Goal: Task Accomplishment & Management: Use online tool/utility

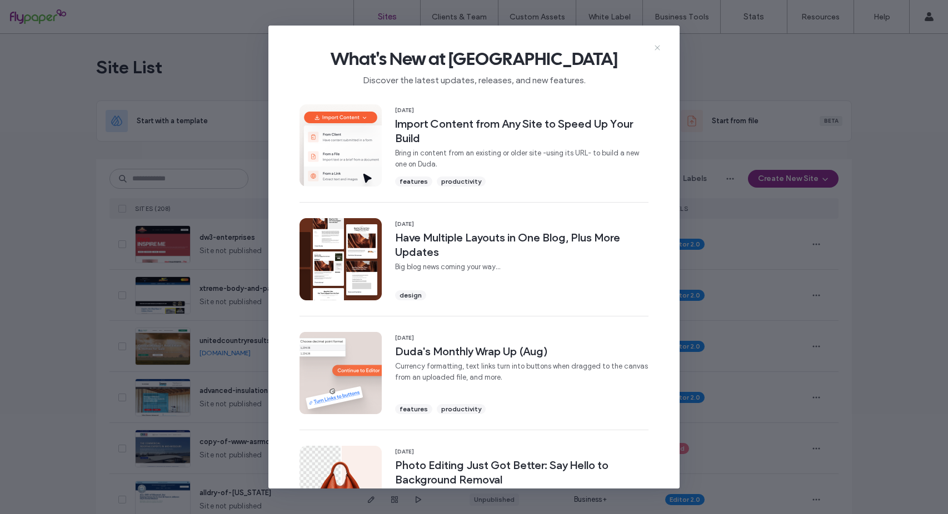
click at [655, 47] on icon at bounding box center [657, 47] width 9 height 9
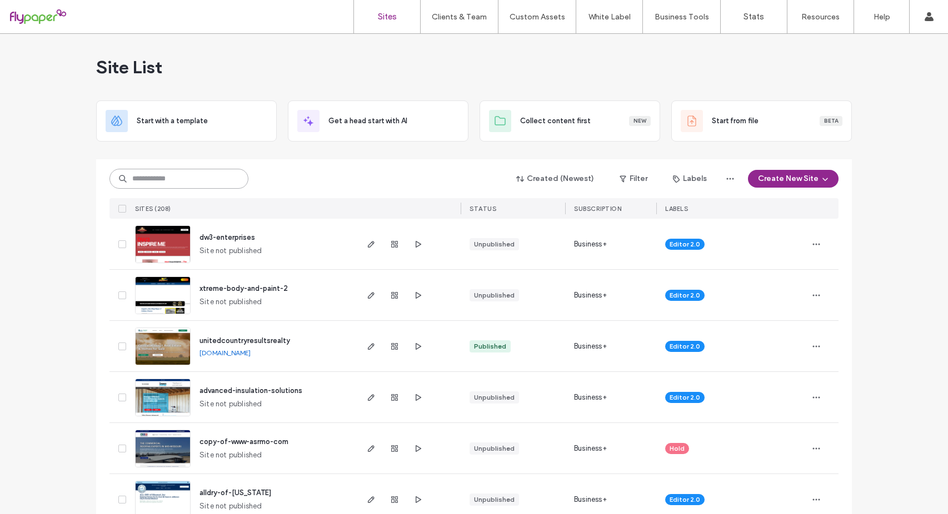
click at [183, 182] on input at bounding box center [178, 179] width 139 height 20
click at [164, 177] on input at bounding box center [178, 179] width 139 height 20
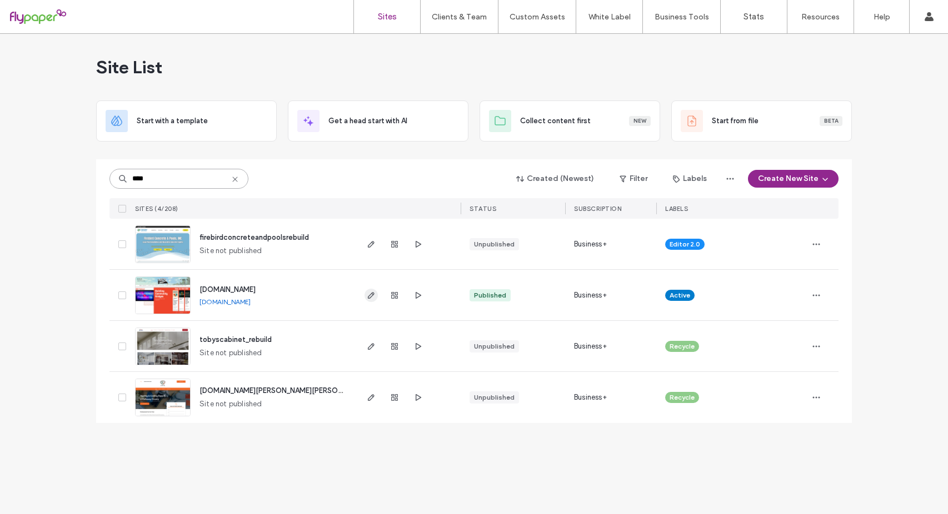
type input "****"
click at [374, 299] on icon "button" at bounding box center [371, 295] width 9 height 9
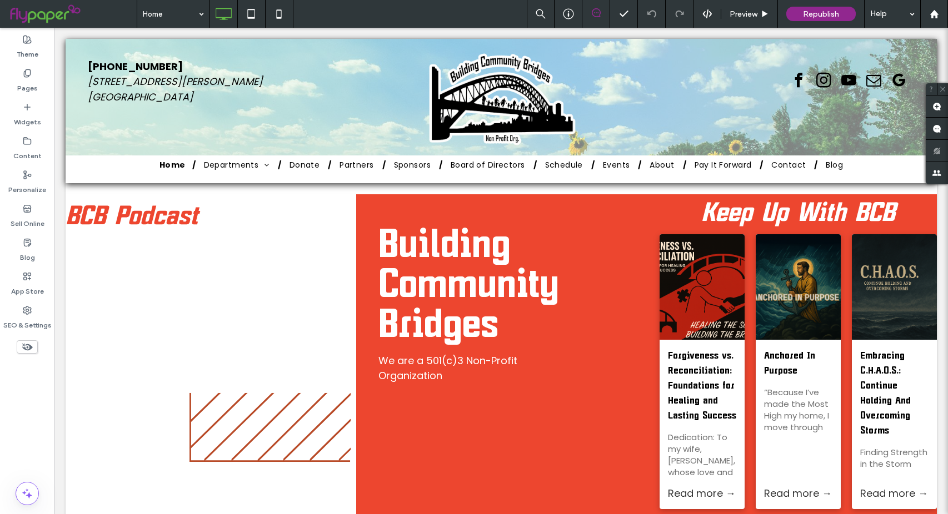
drag, startPoint x: 203, startPoint y: 7, endPoint x: 196, endPoint y: 26, distance: 20.0
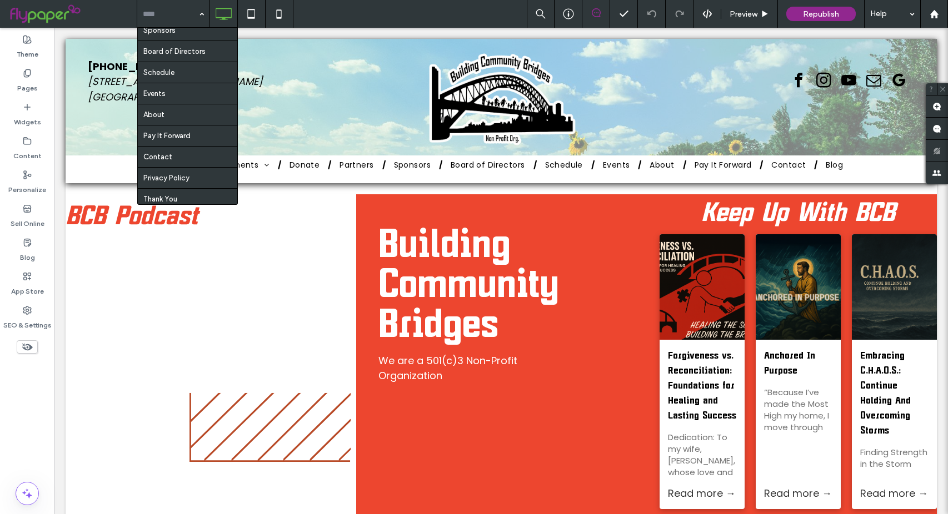
scroll to position [389, 0]
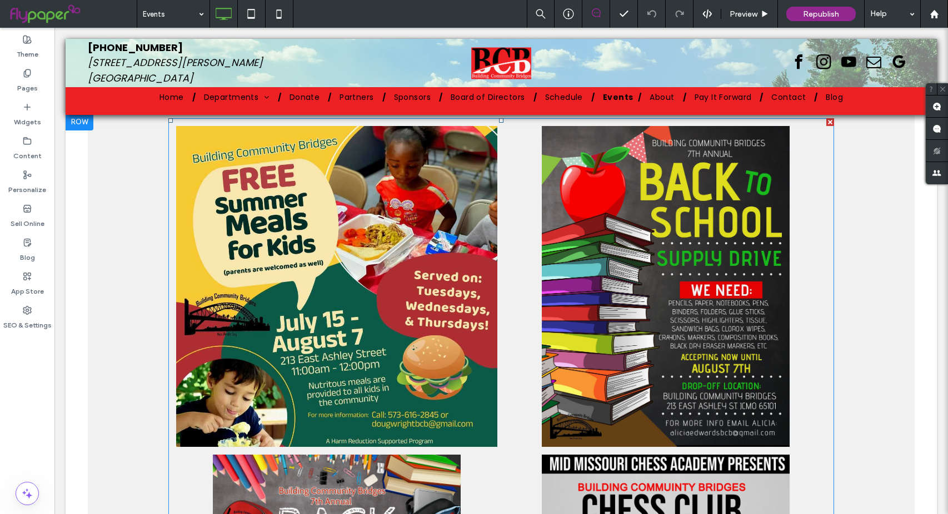
scroll to position [444, 0]
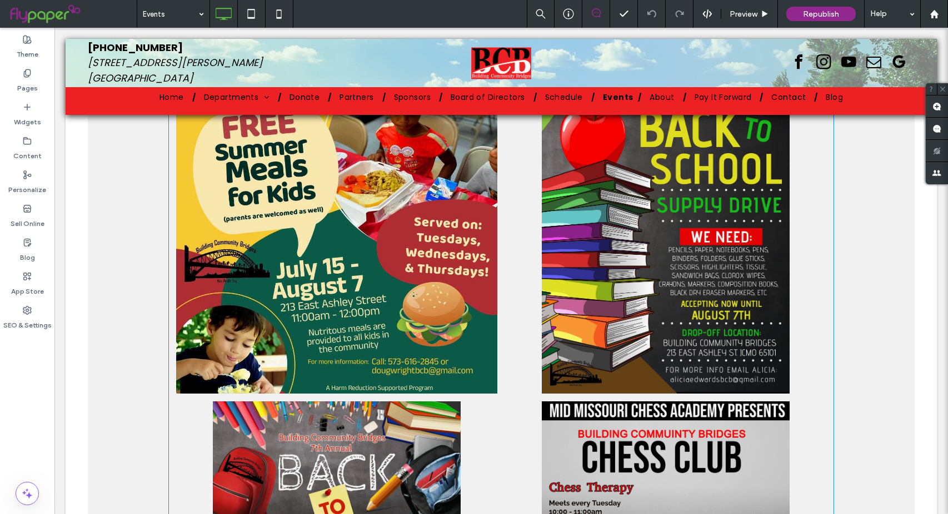
click at [328, 188] on link at bounding box center [336, 233] width 321 height 321
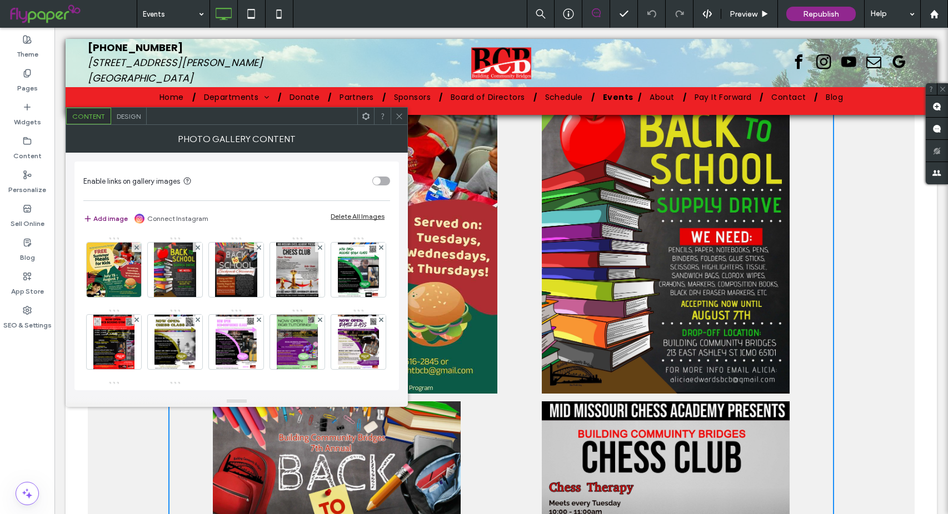
click at [103, 218] on button "Add image" at bounding box center [105, 218] width 44 height 13
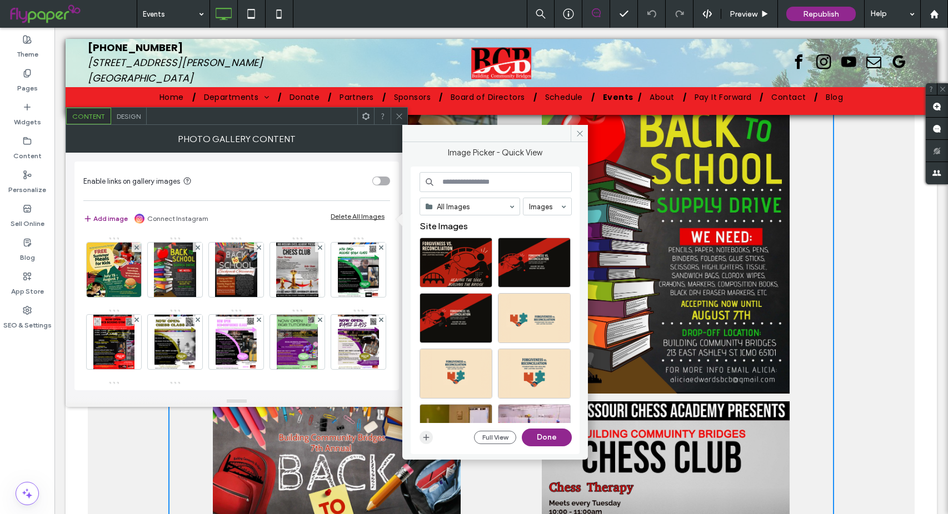
click at [427, 439] on icon "button" at bounding box center [426, 437] width 9 height 9
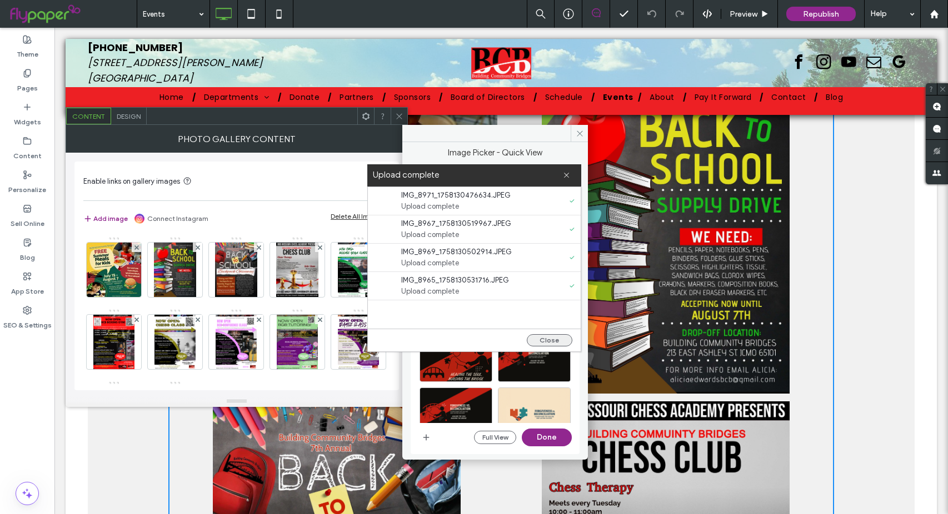
click at [550, 343] on button "Close" at bounding box center [550, 340] width 46 height 12
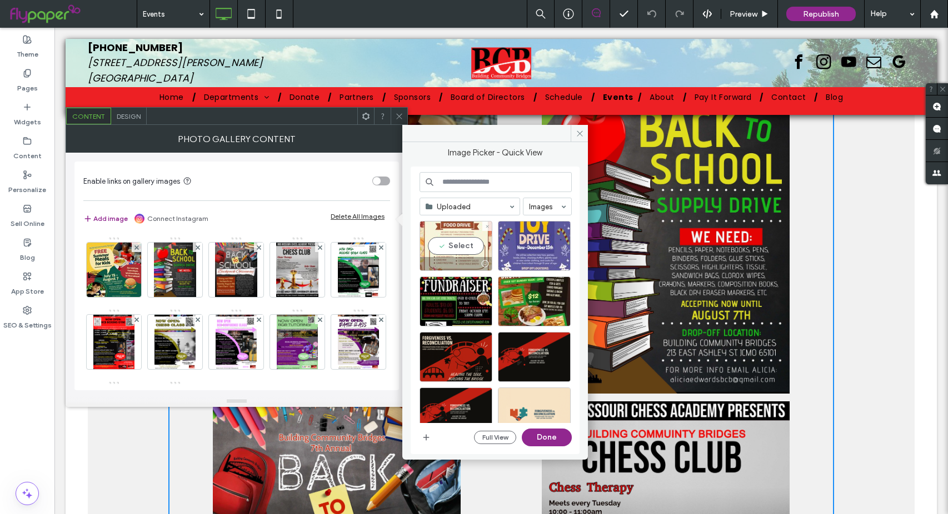
click at [450, 248] on div "Select" at bounding box center [455, 246] width 73 height 50
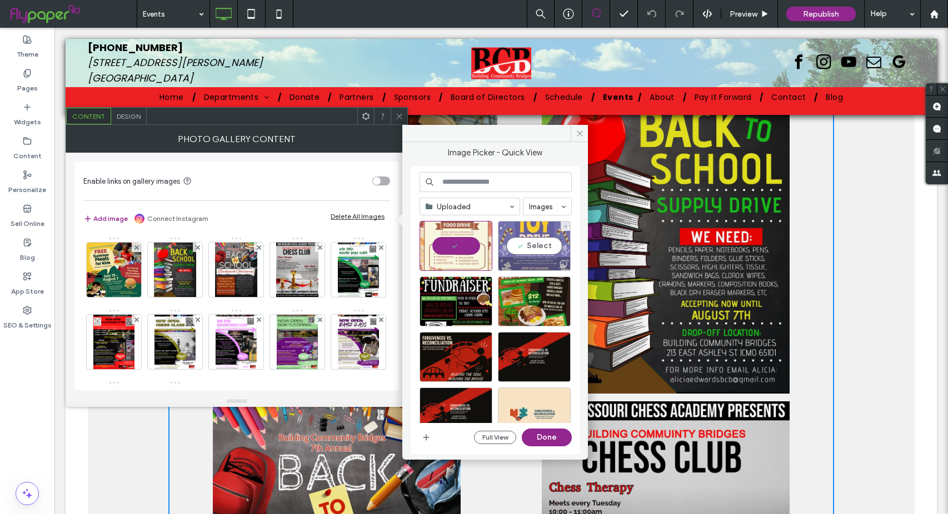
click at [539, 245] on div "Select" at bounding box center [534, 246] width 73 height 50
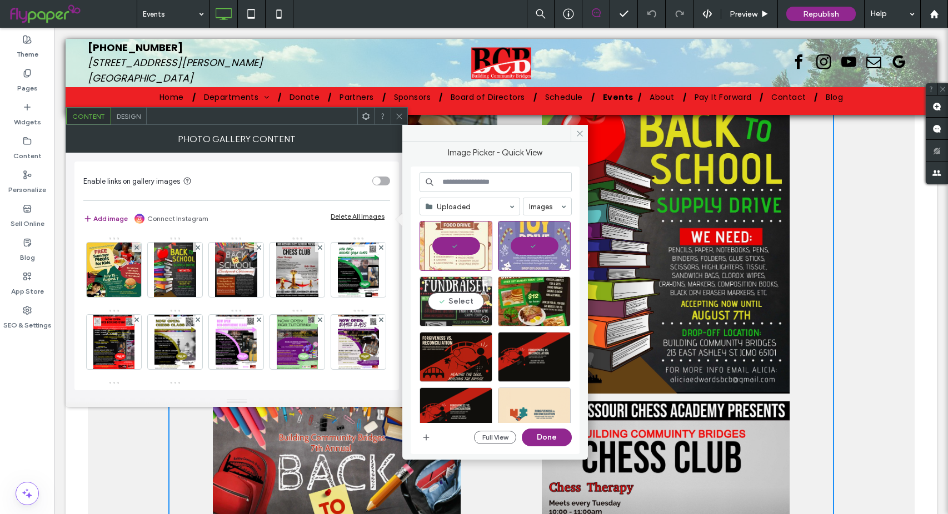
click at [454, 301] on div "Select" at bounding box center [455, 302] width 73 height 50
click at [551, 299] on div "Select" at bounding box center [534, 302] width 73 height 50
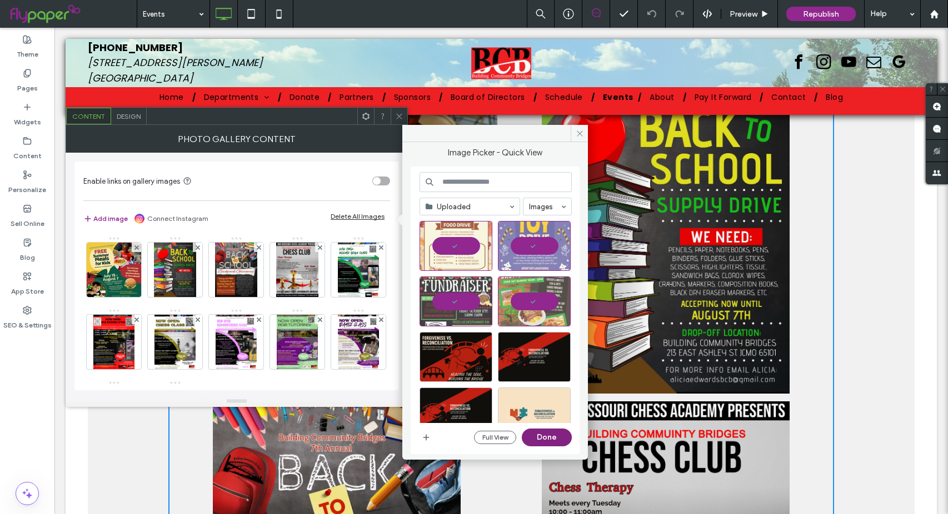
click at [543, 440] on button "Done" at bounding box center [547, 438] width 50 height 18
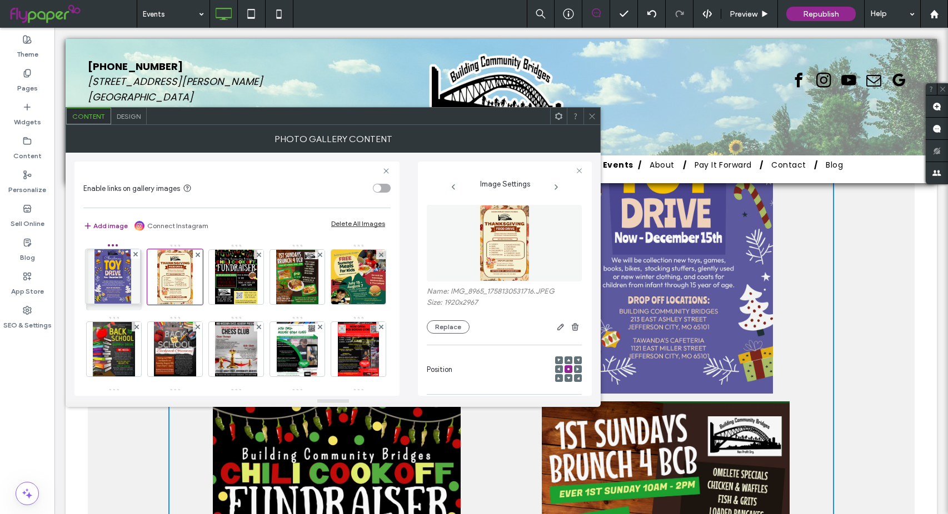
drag, startPoint x: 171, startPoint y: 276, endPoint x: 89, endPoint y: 276, distance: 81.1
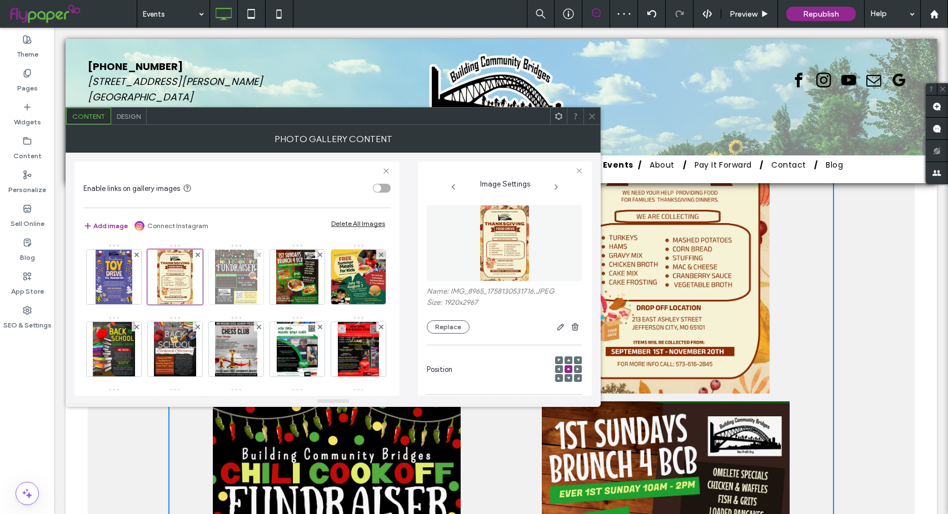
click at [239, 272] on img at bounding box center [236, 277] width 42 height 54
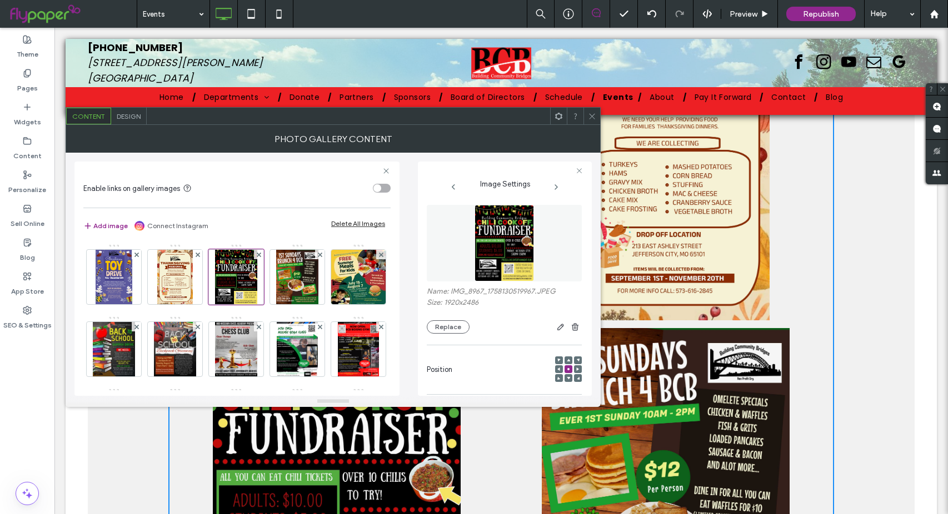
scroll to position [555, 0]
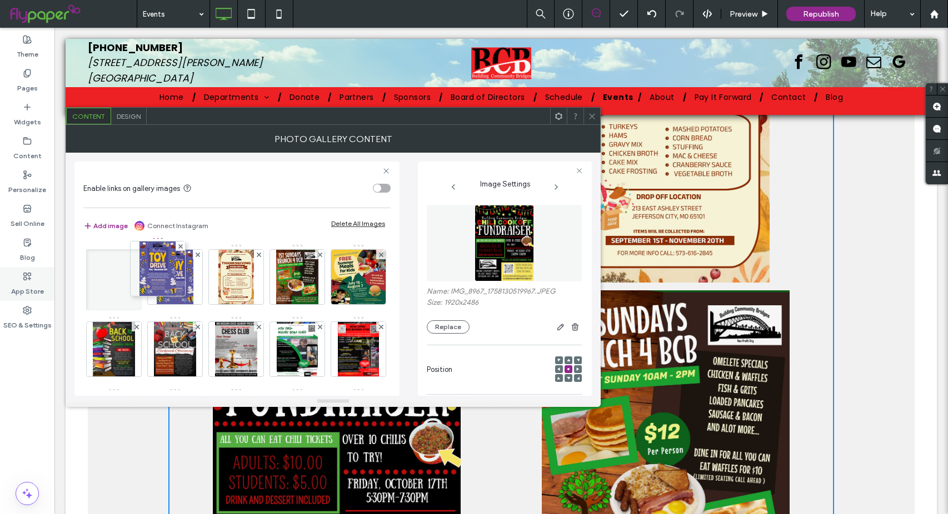
drag, startPoint x: 237, startPoint y: 284, endPoint x: 1, endPoint y: 252, distance: 237.7
click at [47, 279] on body ".wqwq-1{fill:#231f20;} .cls-1q, .cls-2q { fill-rule: evenodd; } .cls-2q { fill:…" at bounding box center [474, 257] width 948 height 514
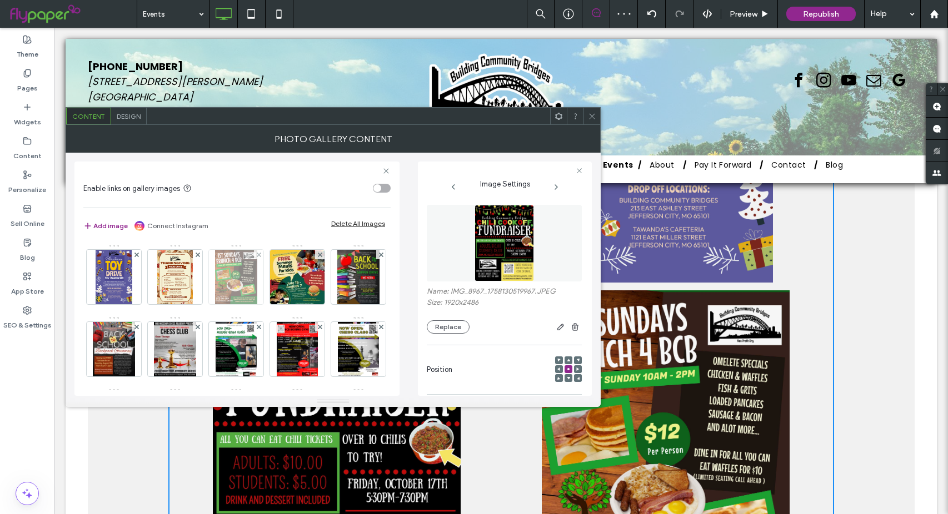
click at [235, 284] on img at bounding box center [236, 277] width 42 height 54
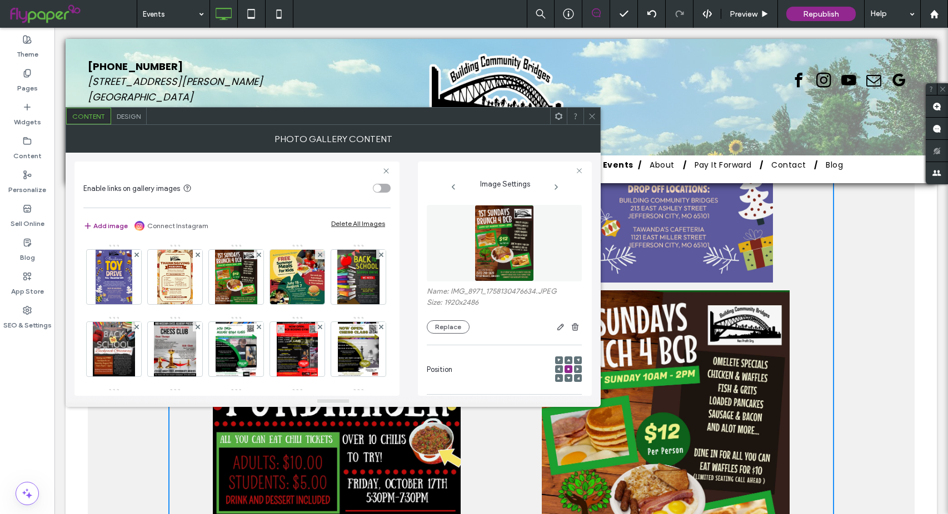
click at [413, 326] on div "Enable links on gallery images Add image Connect Instagram Delete All Images Im…" at bounding box center [332, 274] width 517 height 243
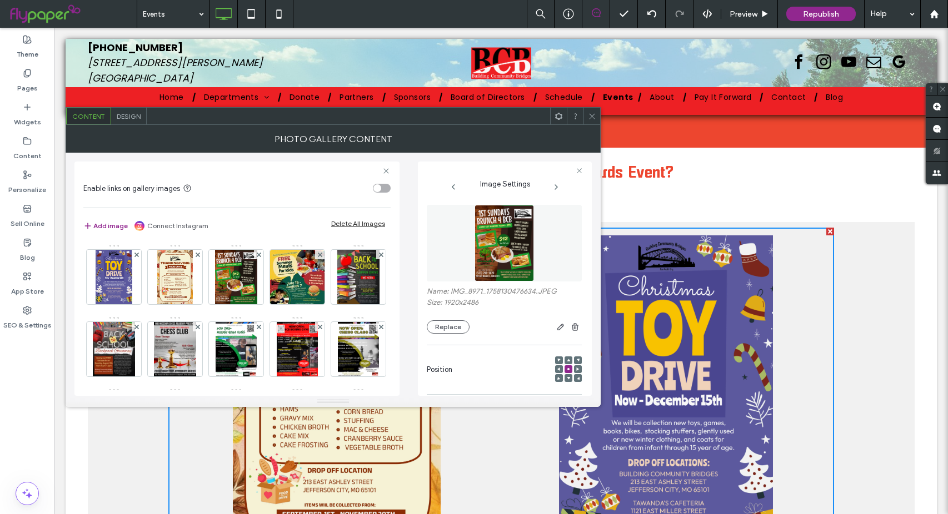
scroll to position [278, 0]
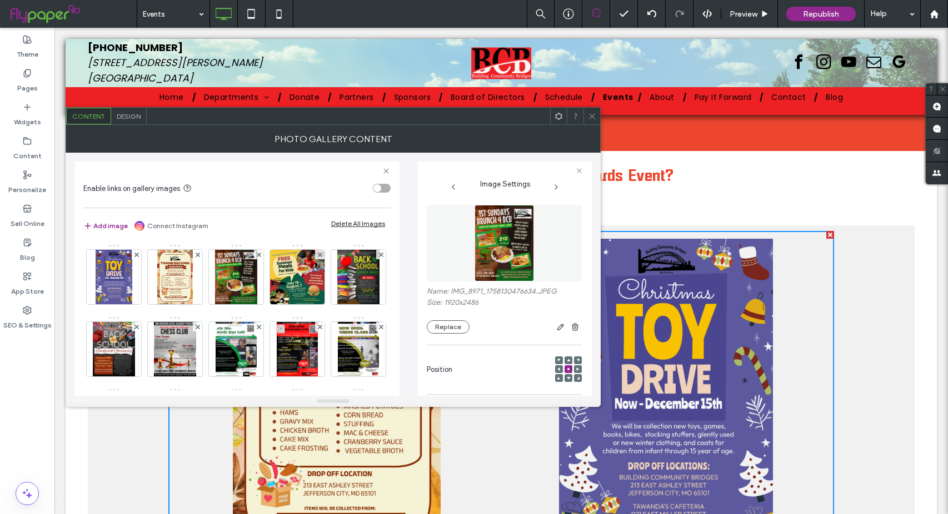
click at [588, 118] on icon at bounding box center [592, 116] width 8 height 8
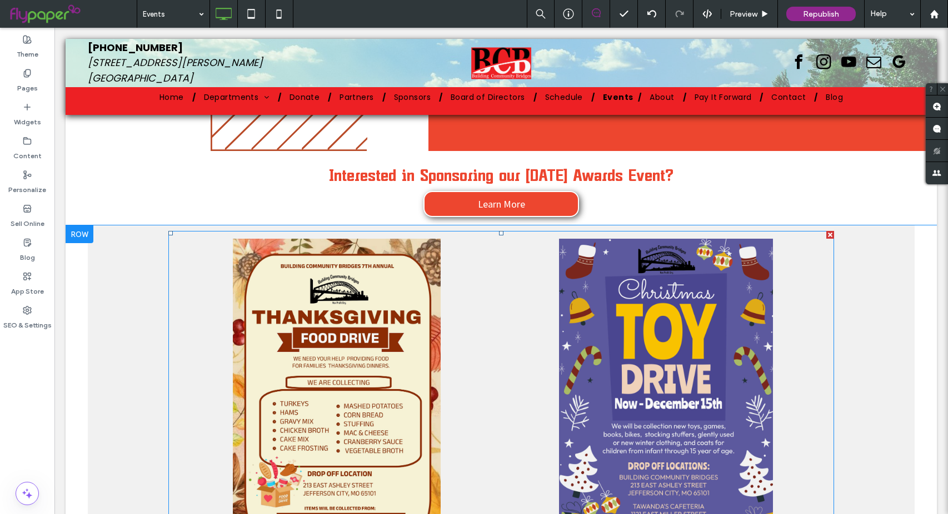
click at [296, 366] on link at bounding box center [336, 399] width 321 height 321
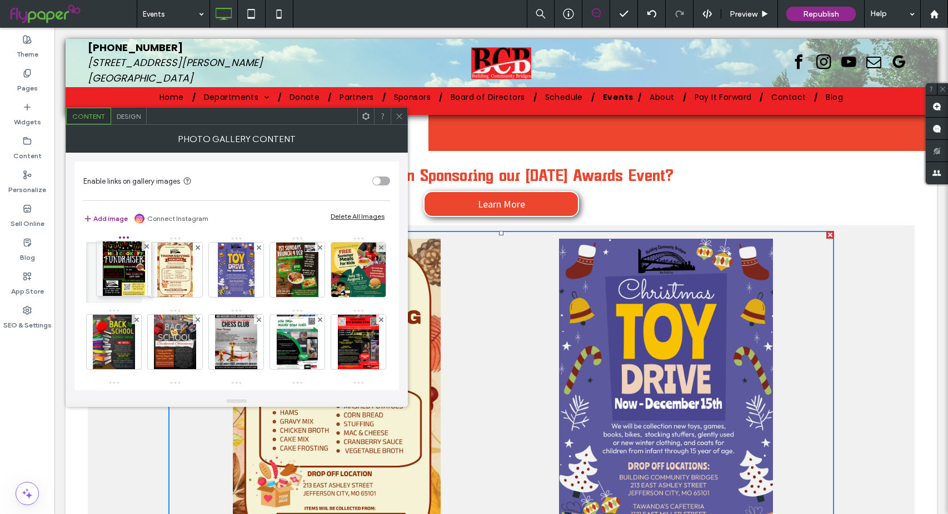
drag, startPoint x: 246, startPoint y: 264, endPoint x: 71, endPoint y: 261, distance: 174.5
click at [71, 261] on div "Enable links on gallery images Add image Connect Instagram Delete All Images Im…" at bounding box center [237, 274] width 342 height 243
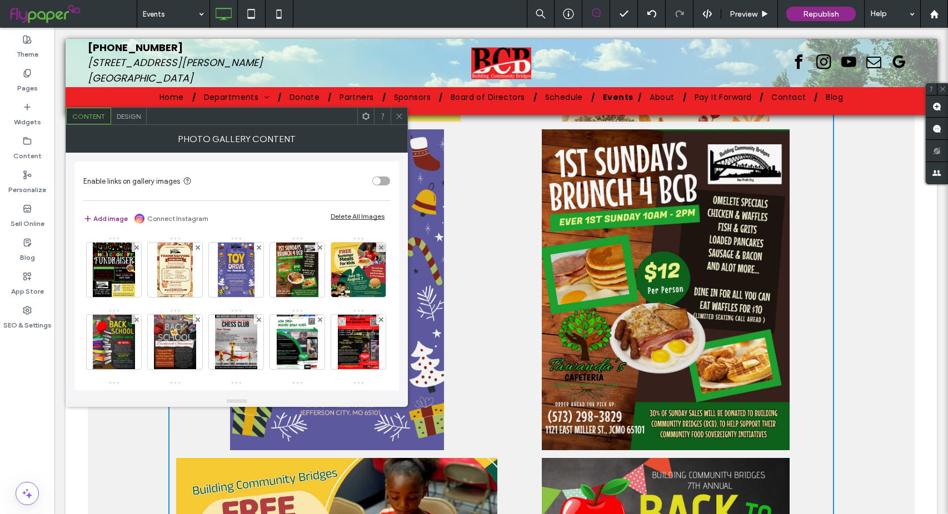
scroll to position [723, 0]
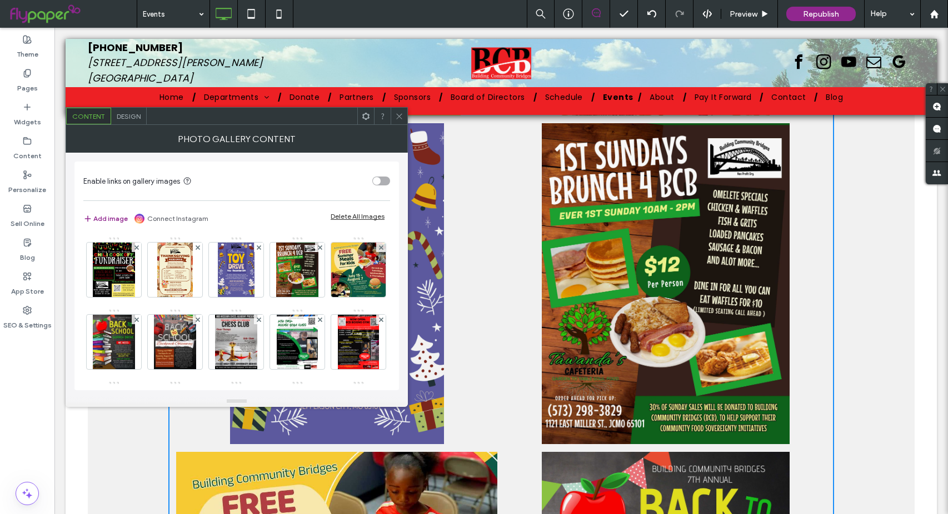
click at [399, 118] on icon at bounding box center [399, 116] width 8 height 8
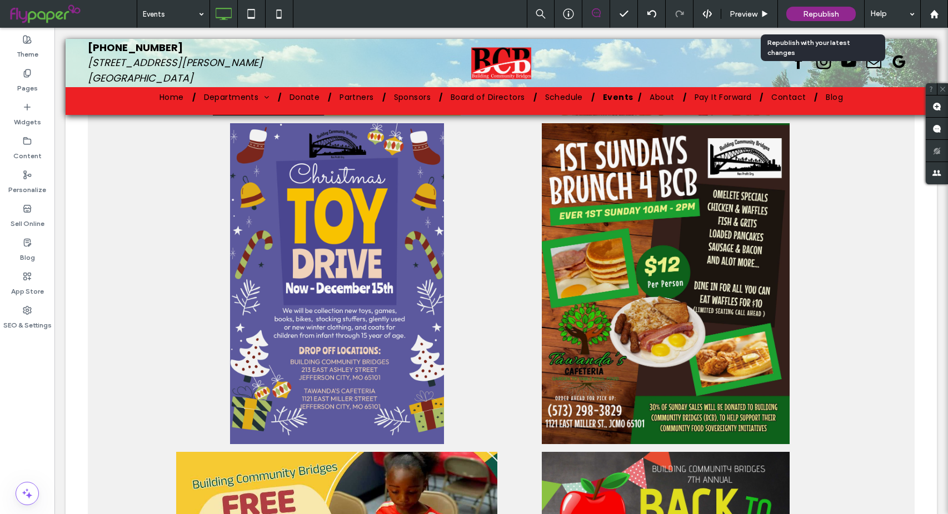
click at [829, 14] on span "Republish" at bounding box center [821, 13] width 36 height 9
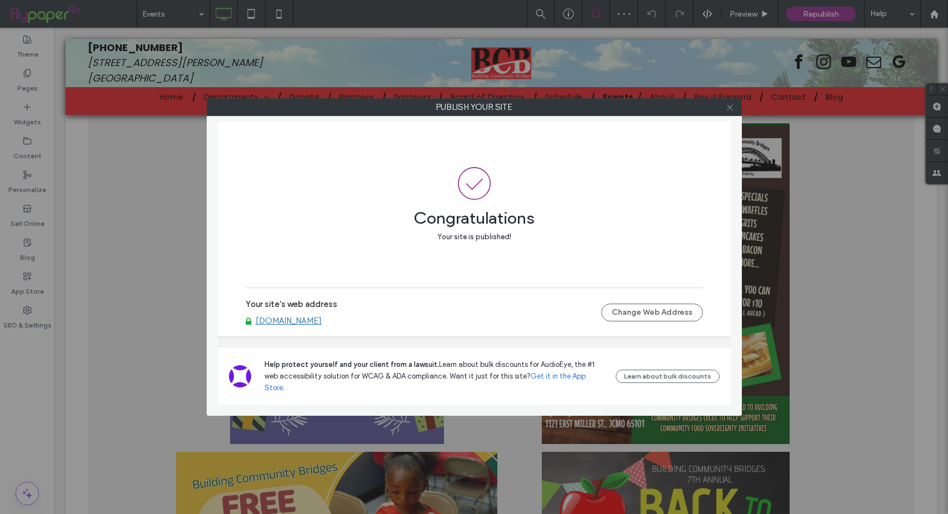
click at [726, 107] on icon at bounding box center [729, 107] width 8 height 8
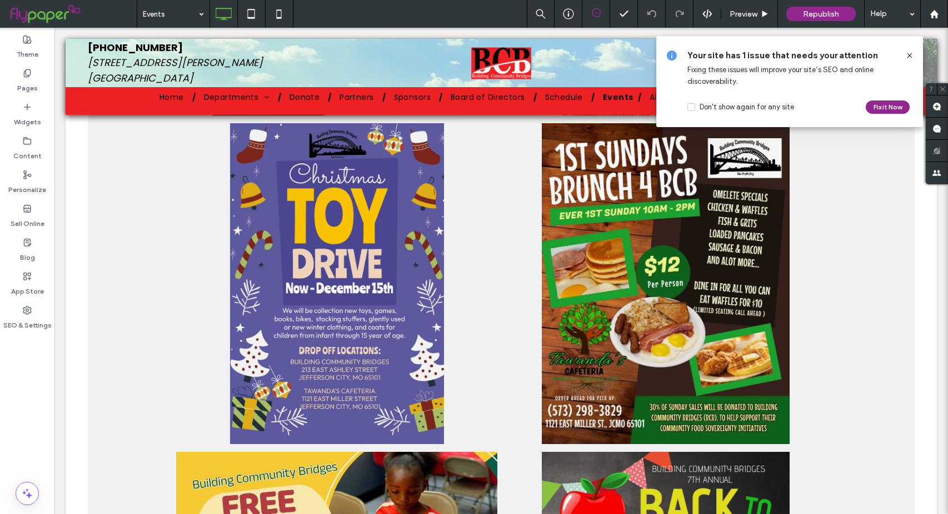
click at [912, 54] on icon at bounding box center [909, 55] width 9 height 9
